Goal: Answer question/provide support

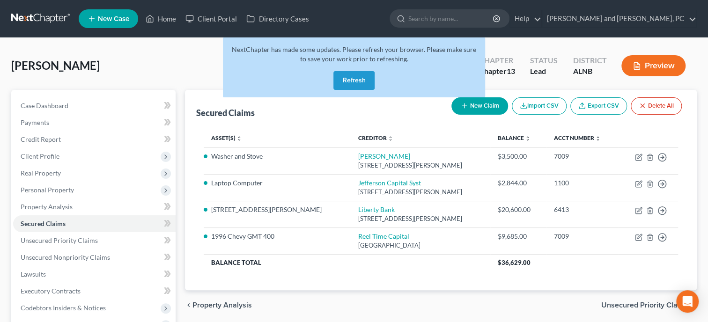
click at [348, 80] on button "Refresh" at bounding box center [354, 80] width 41 height 19
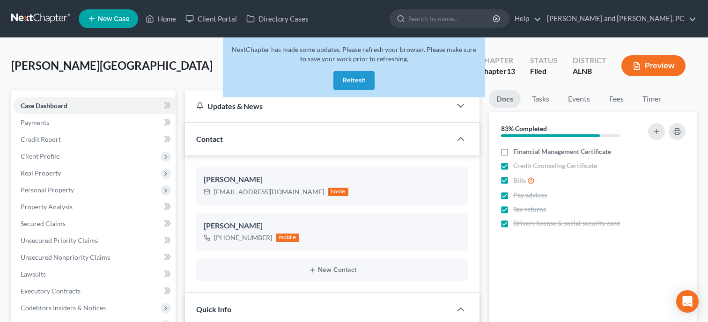
select select "6"
select select "1"
select select "0"
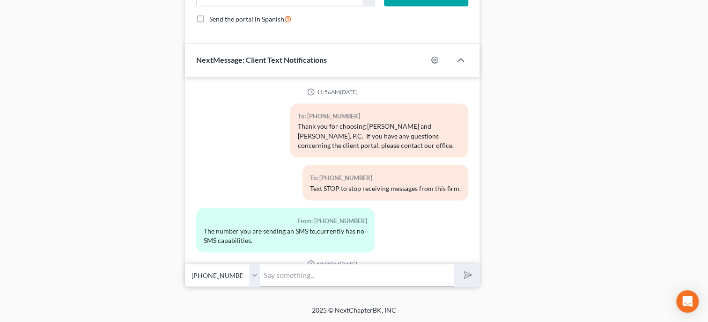
scroll to position [4422, 0]
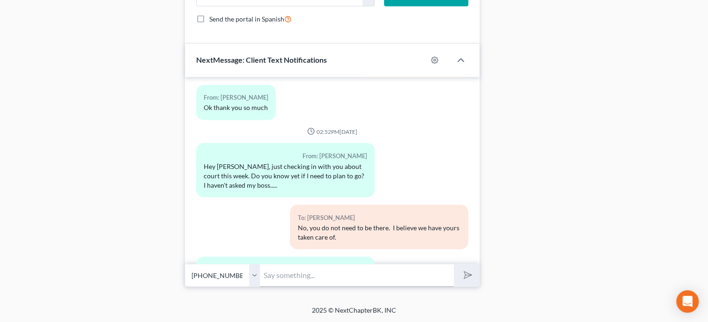
click at [389, 275] on input "text" at bounding box center [357, 275] width 194 height 23
type input "No, this is an in court hearing and John will take care of it."
click at [454, 264] on button "submit" at bounding box center [467, 275] width 26 height 22
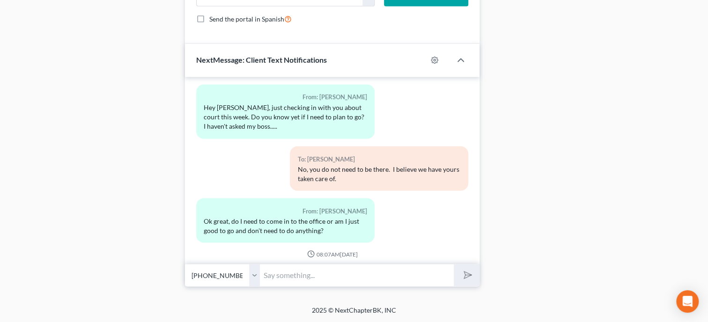
scroll to position [4523, 0]
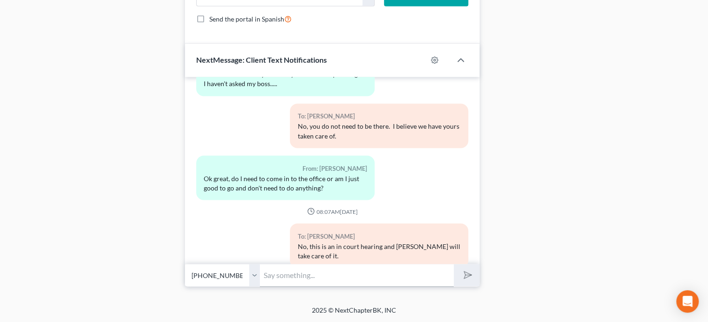
click at [330, 279] on input "text" at bounding box center [357, 275] width 194 height 23
type input "your welcome. You too!"
click at [458, 274] on button "submit" at bounding box center [467, 275] width 26 height 22
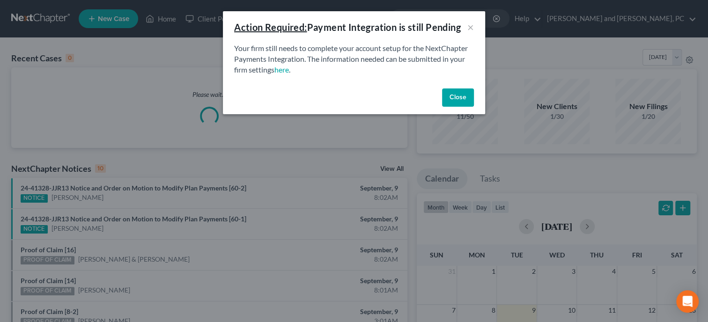
click at [335, 55] on p "Your firm still needs to complete your account setup for the NextChapter Paymen…" at bounding box center [354, 59] width 240 height 32
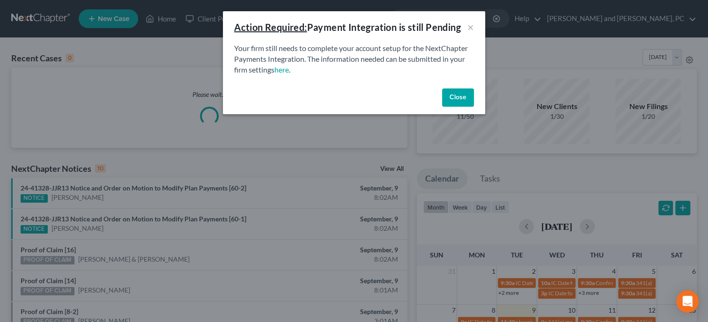
click at [447, 99] on button "Close" at bounding box center [458, 98] width 32 height 19
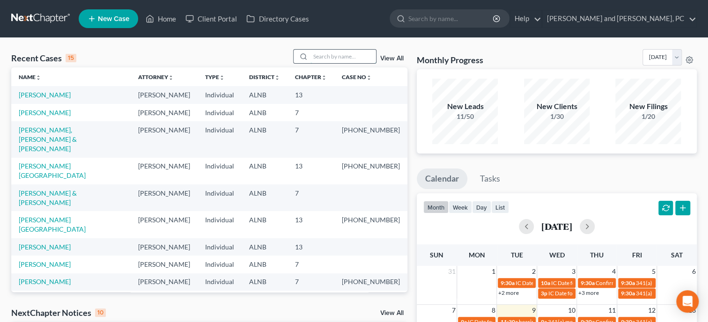
click at [329, 57] on input "search" at bounding box center [344, 57] width 66 height 14
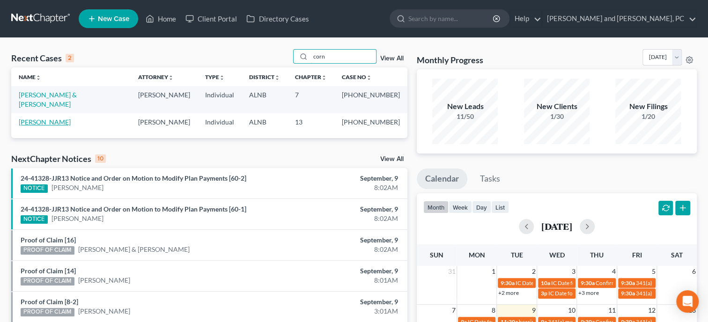
type input "corn"
click at [59, 118] on link "[PERSON_NAME]" at bounding box center [45, 122] width 52 height 8
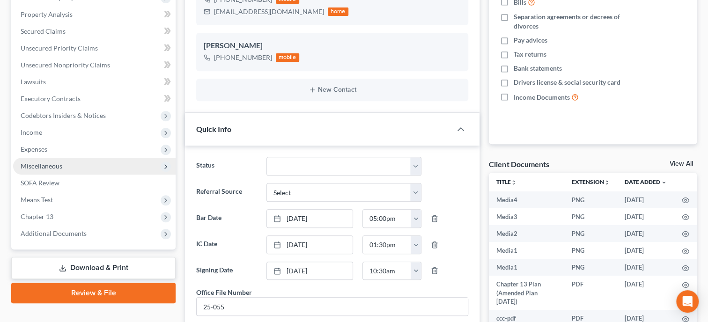
scroll to position [3349, 0]
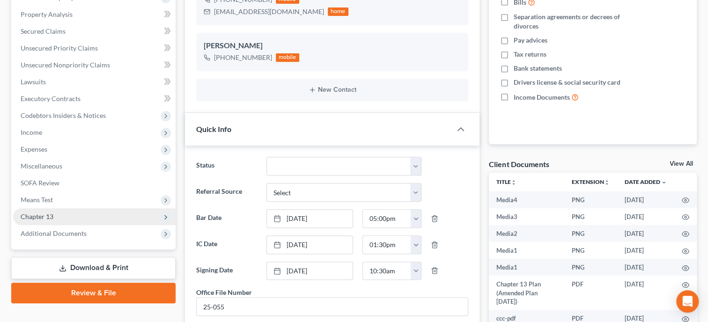
click at [50, 214] on span "Chapter 13" at bounding box center [37, 217] width 33 height 8
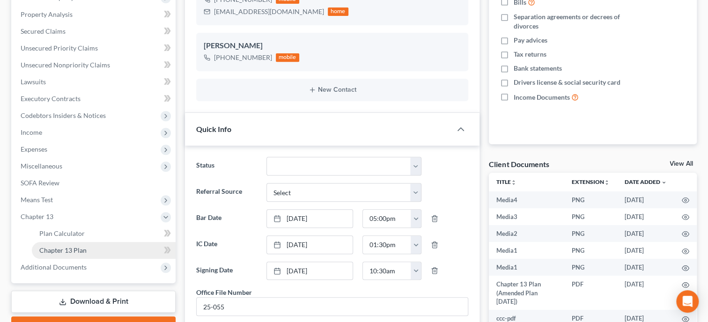
click at [56, 245] on link "Chapter 13 Plan" at bounding box center [104, 250] width 144 height 17
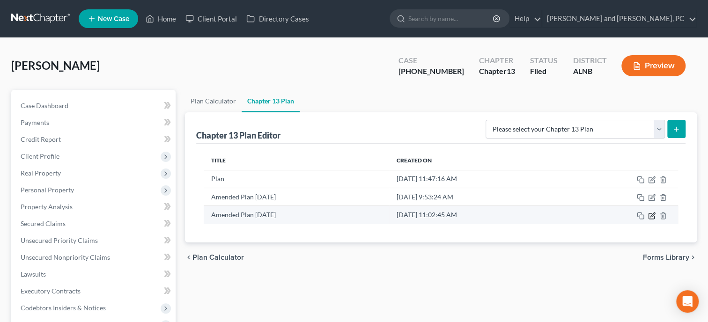
click at [651, 215] on icon "button" at bounding box center [653, 215] width 4 height 4
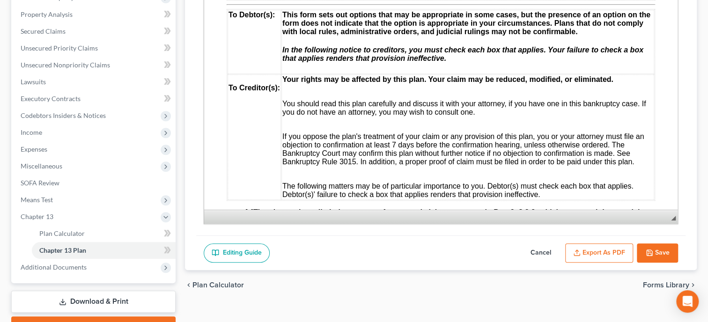
scroll to position [96, 0]
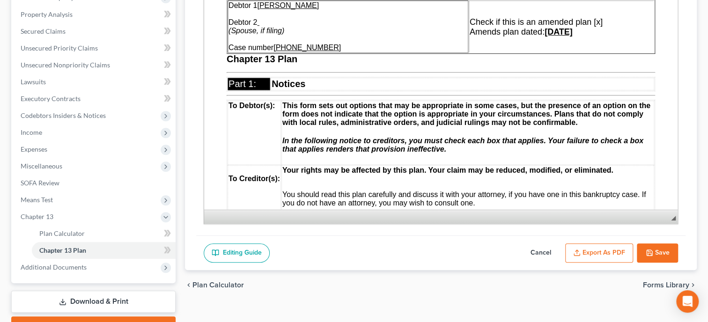
click at [536, 249] on button "Cancel" at bounding box center [540, 254] width 41 height 20
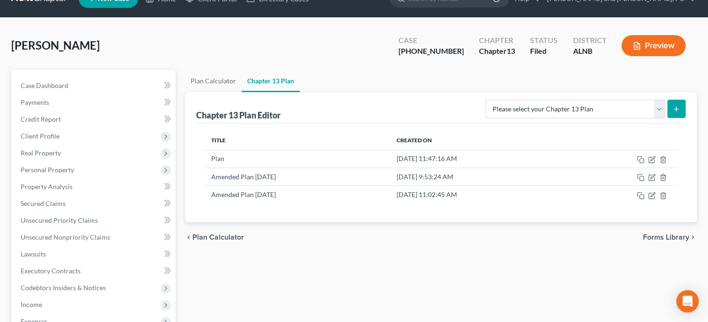
scroll to position [0, 0]
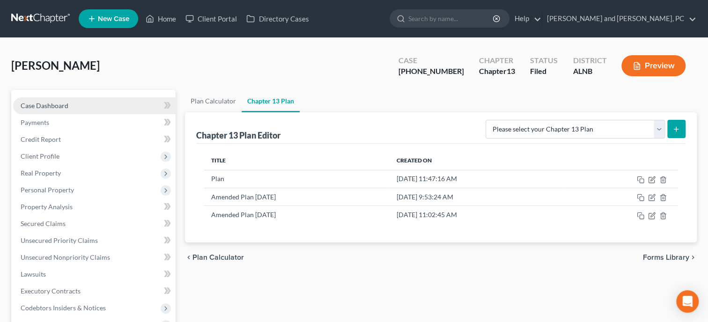
click at [64, 101] on link "Case Dashboard" at bounding box center [94, 105] width 163 height 17
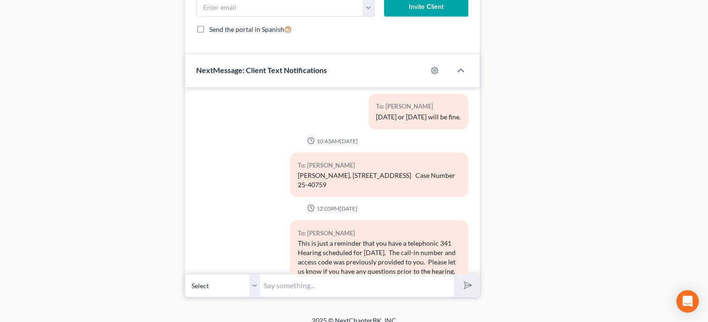
scroll to position [899, 0]
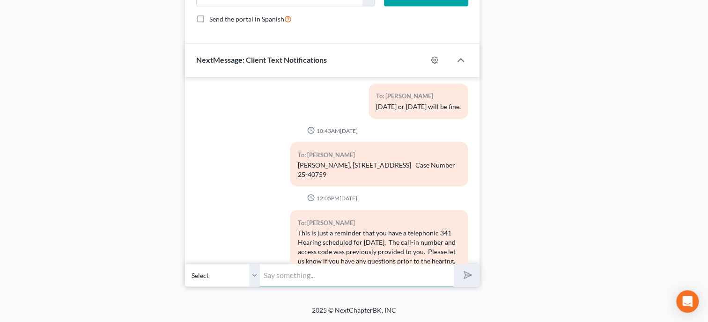
click at [290, 274] on input "text" at bounding box center [357, 275] width 194 height 23
type input "[PERSON_NAME], when is your next payment scheduled to be paid? The Trustee is s…"
click at [454, 264] on button "submit" at bounding box center [467, 275] width 26 height 22
